Goal: Navigation & Orientation: Find specific page/section

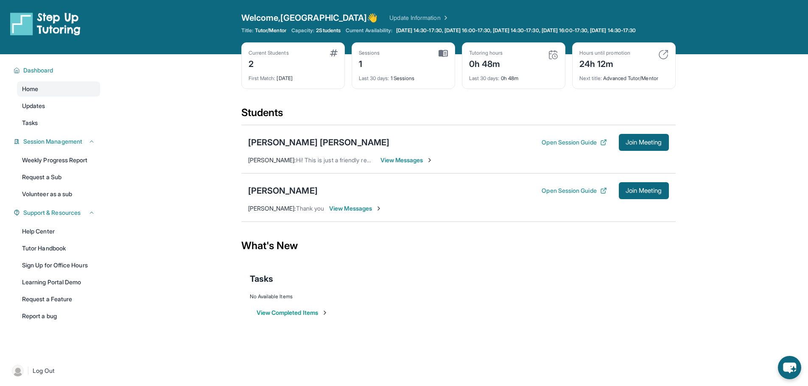
click at [657, 60] on div "Hours until promotion 24h 12m" at bounding box center [623, 60] width 89 height 20
